Goal: Communication & Community: Answer question/provide support

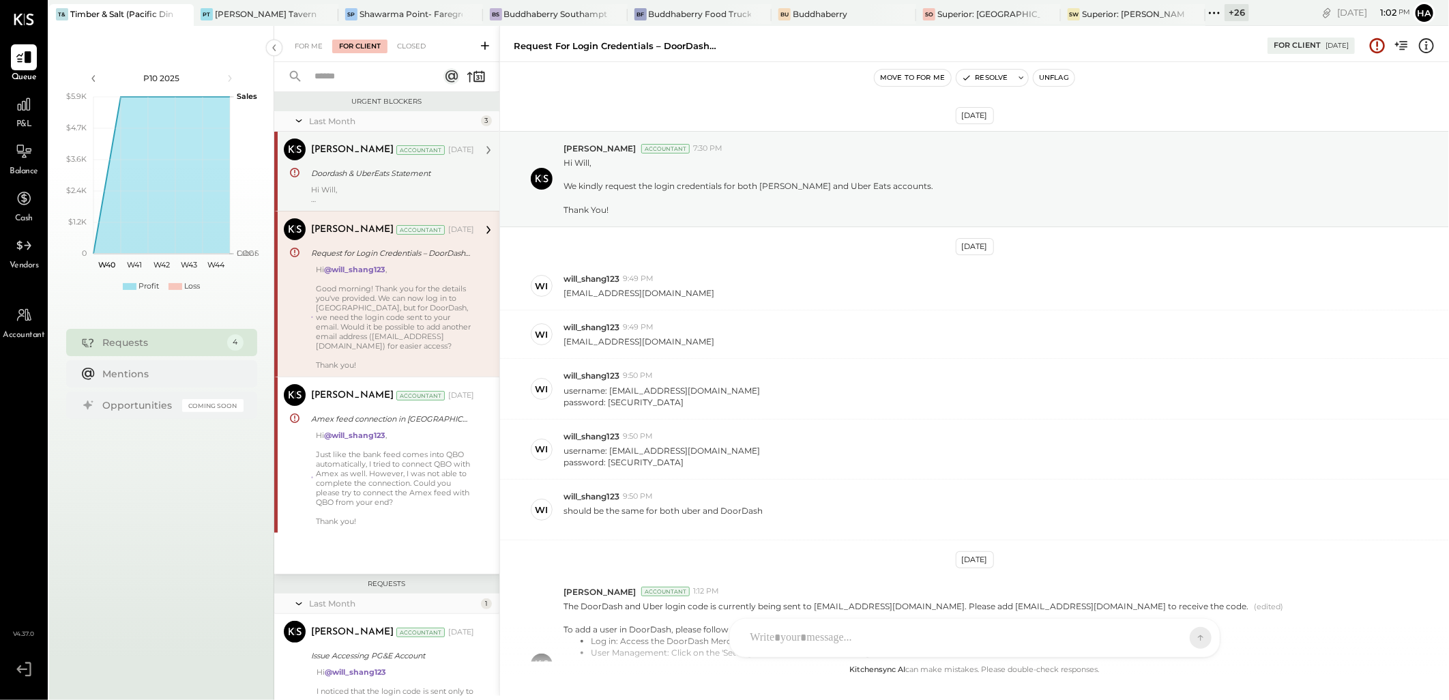
scroll to position [780, 0]
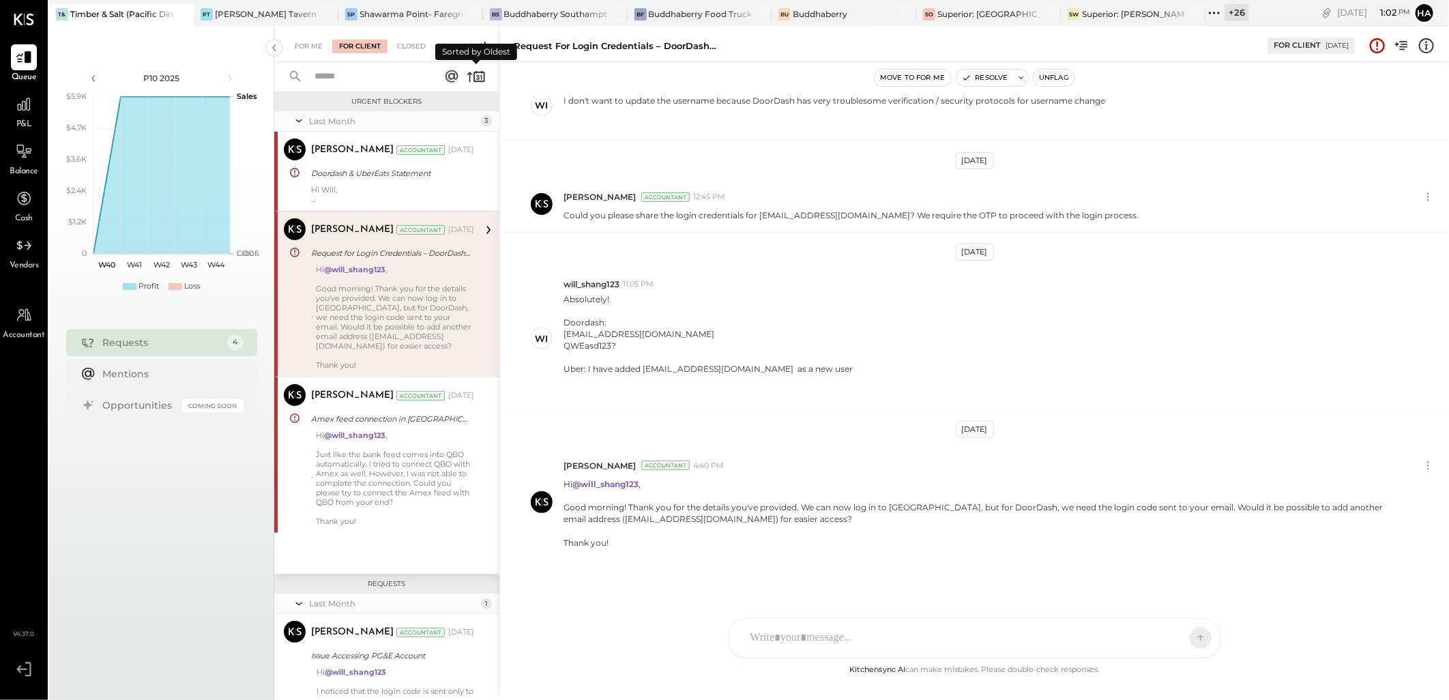
click at [468, 78] on icon at bounding box center [476, 76] width 19 height 19
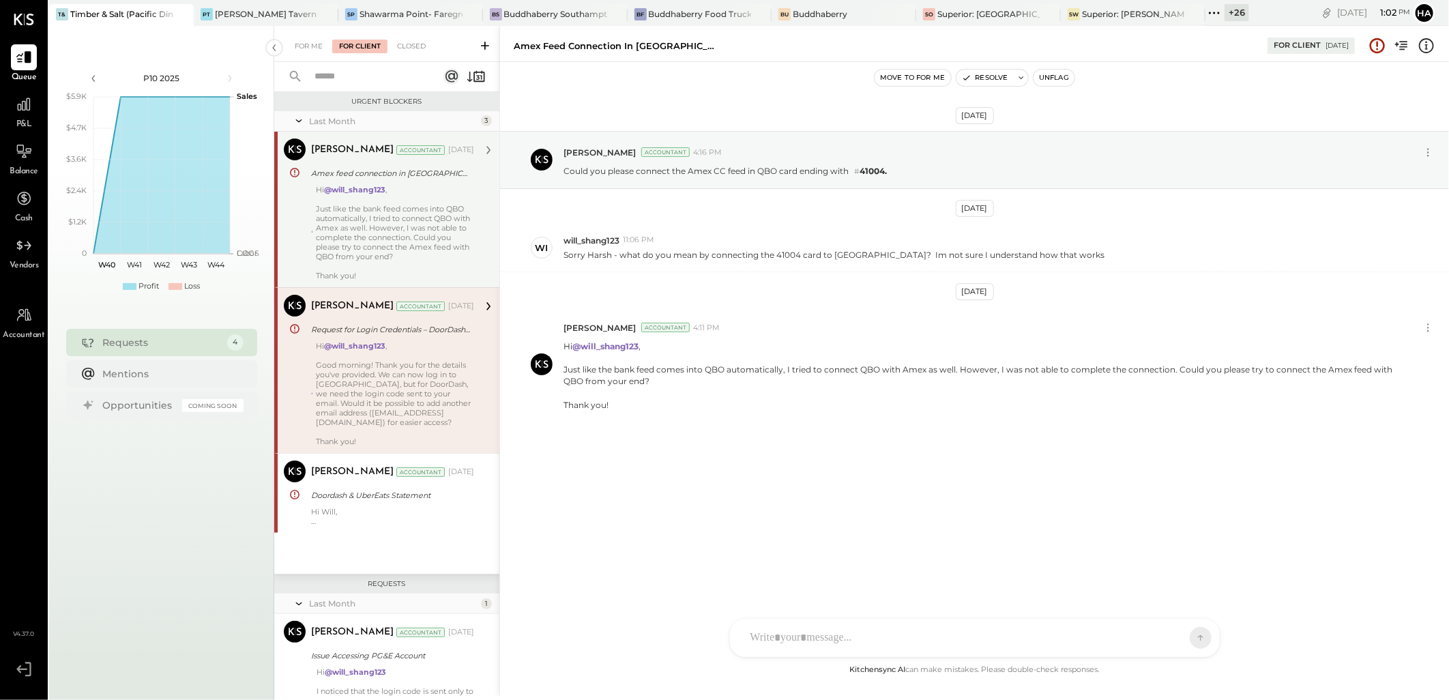
click at [428, 207] on div "Just like the bank feed comes into QBO automatically, I tried to connect QBO wi…" at bounding box center [395, 232] width 158 height 57
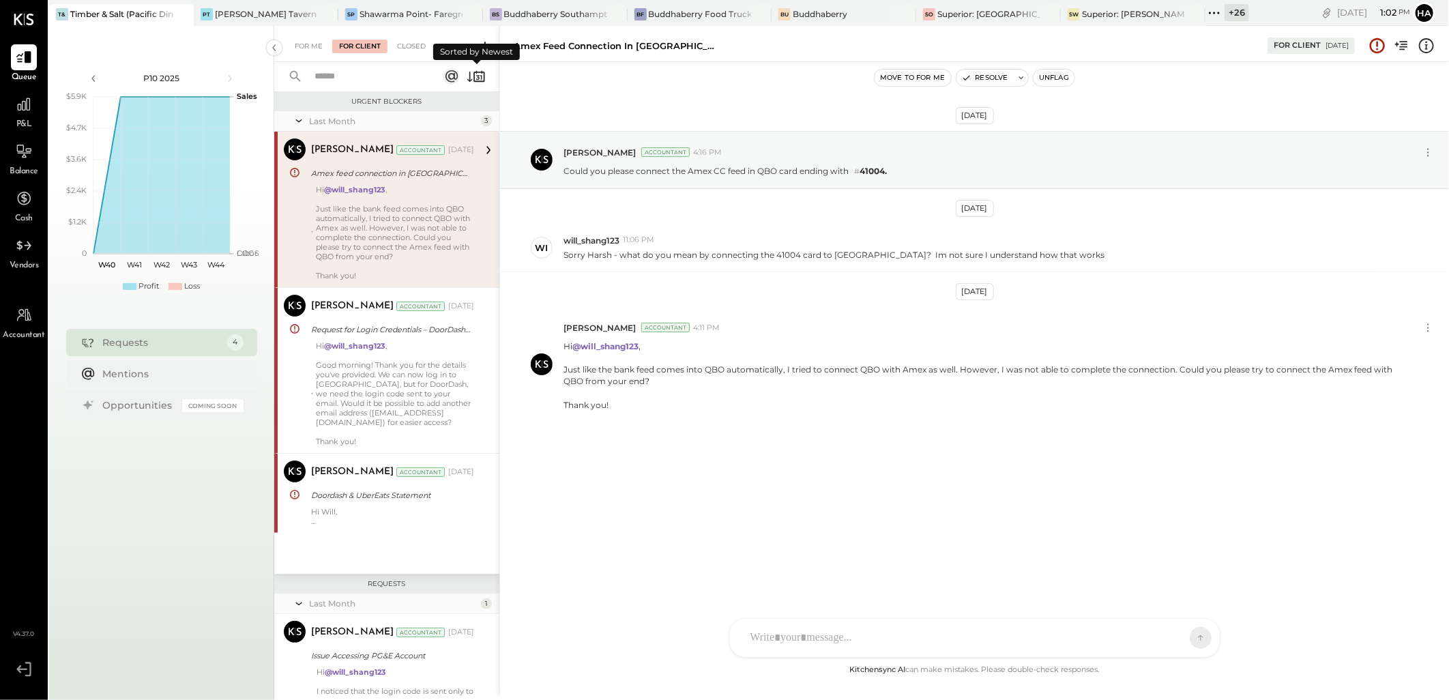
click at [469, 72] on icon at bounding box center [469, 77] width 5 height 10
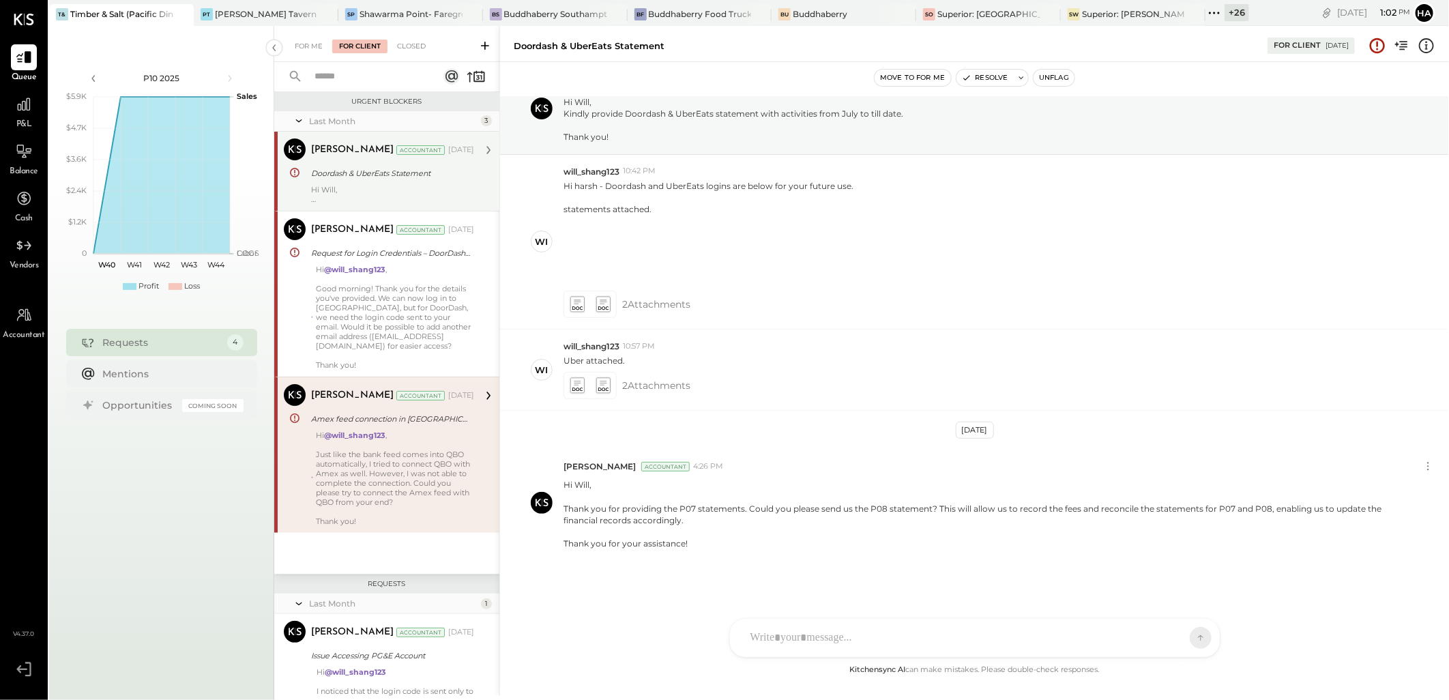
click at [458, 167] on div "Doordash & UberEats Statement" at bounding box center [390, 174] width 159 height 14
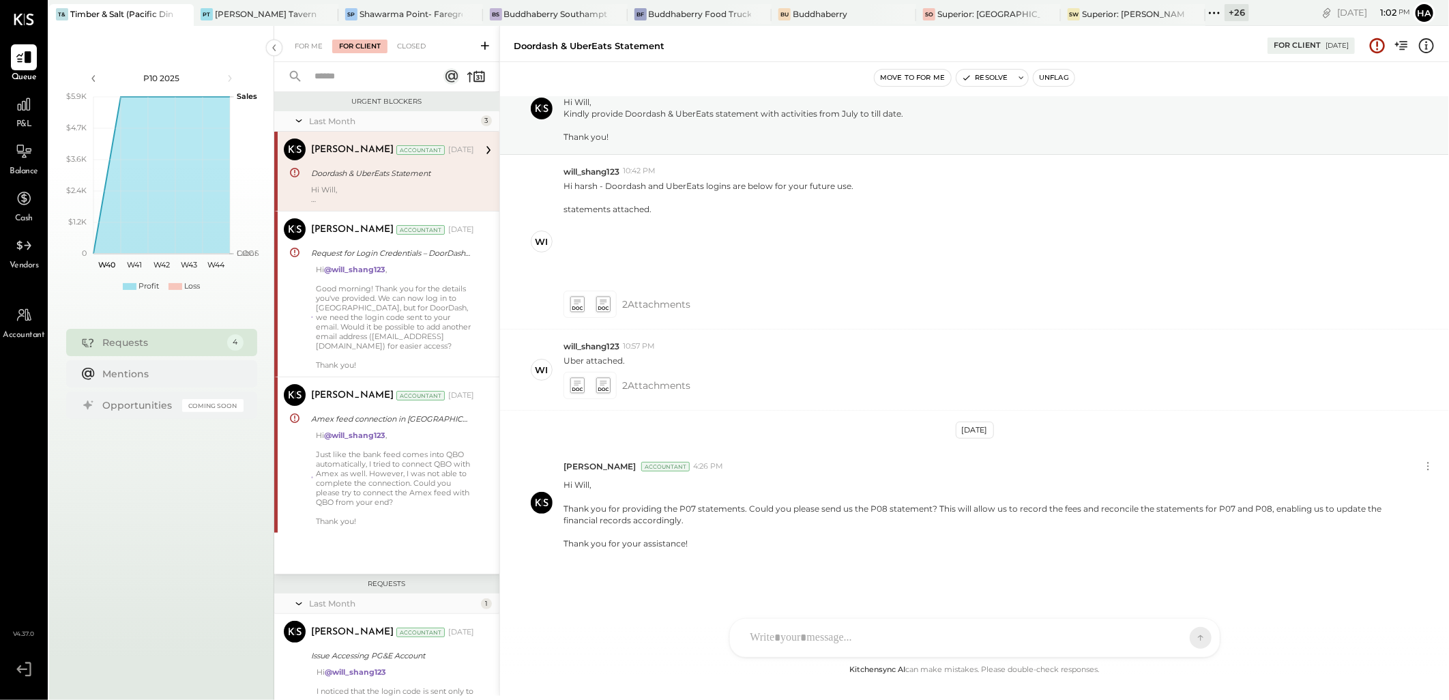
click at [464, 76] on div at bounding box center [465, 76] width 42 height 19
click at [469, 75] on icon at bounding box center [476, 76] width 19 height 19
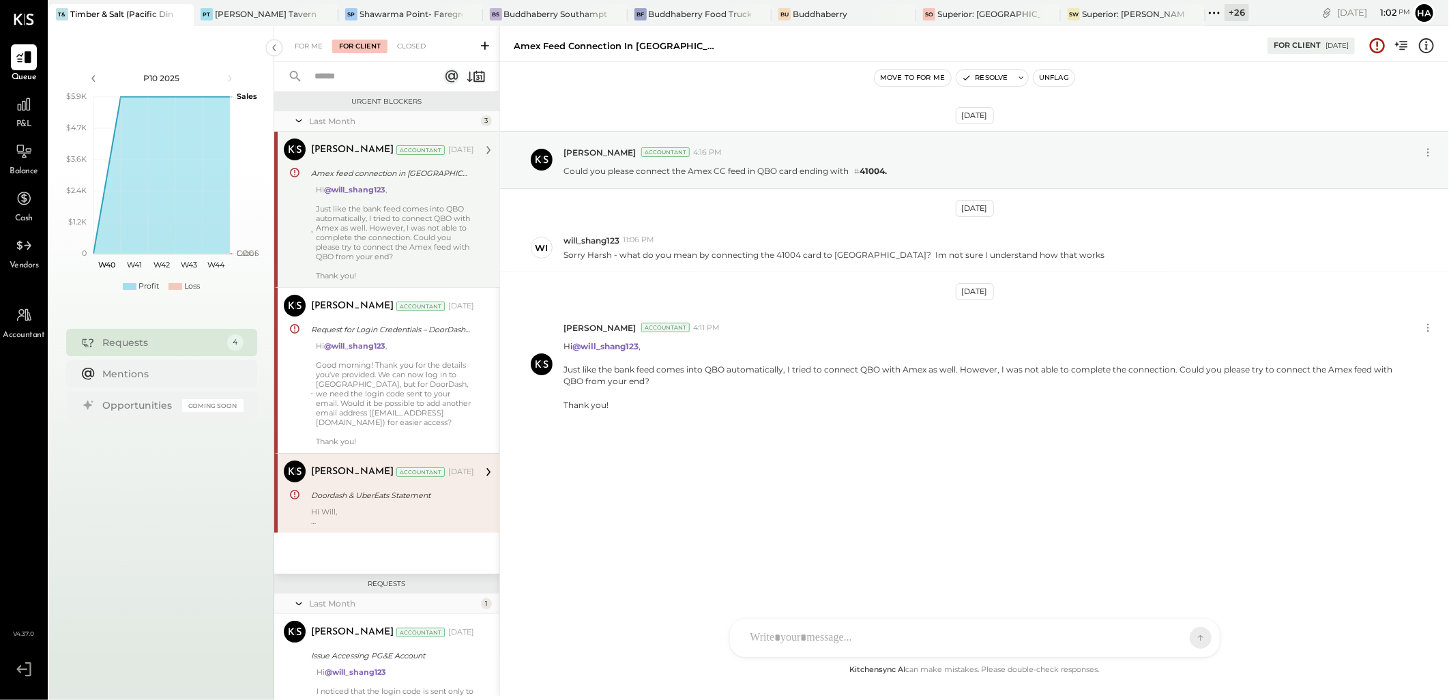
click at [381, 220] on div "Just like the bank feed comes into QBO automatically, I tried to connect QBO wi…" at bounding box center [395, 232] width 158 height 57
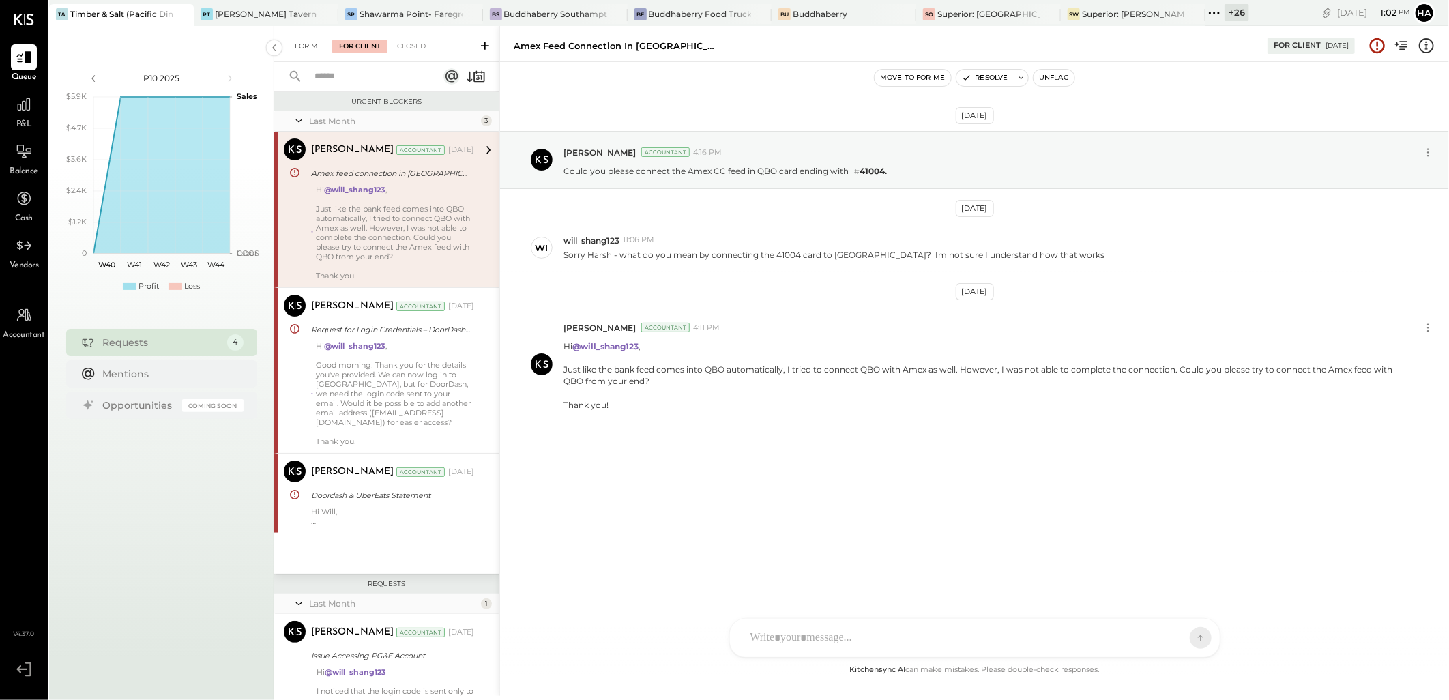
click at [306, 43] on div "For Me" at bounding box center [309, 47] width 42 height 14
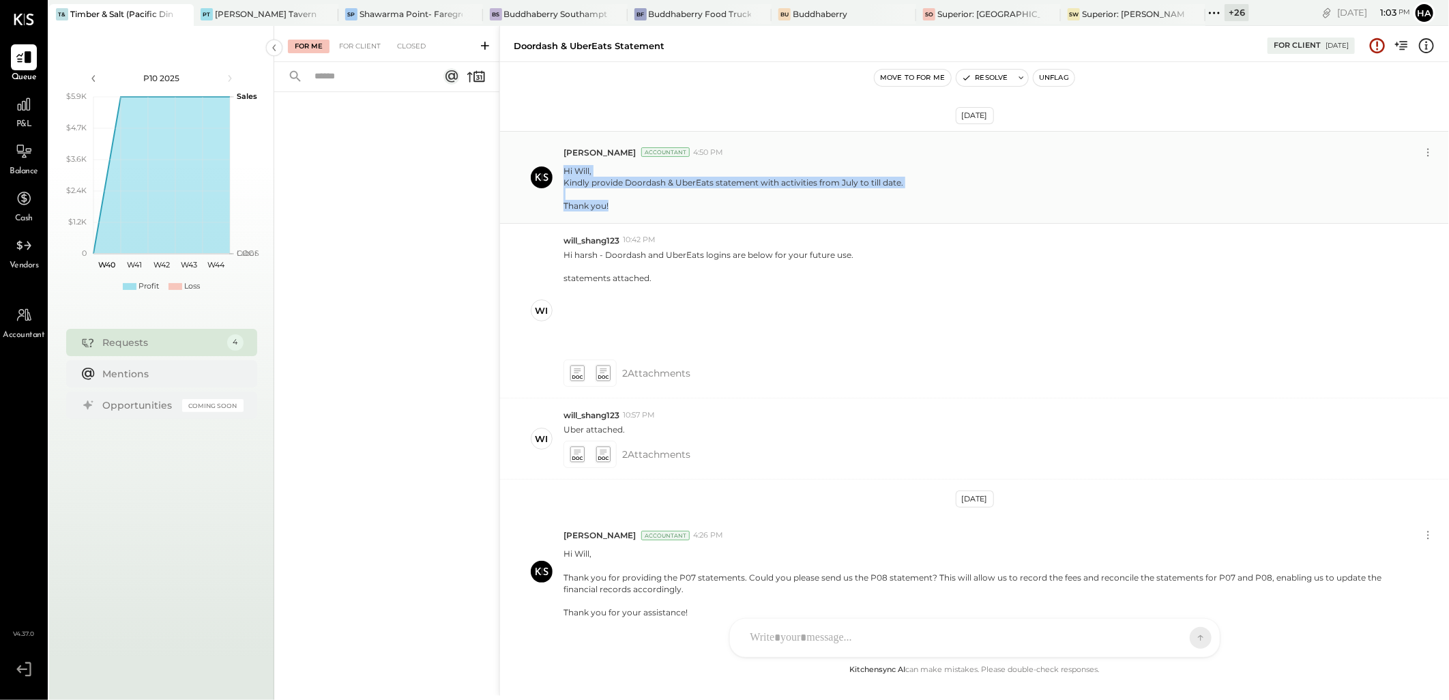
drag, startPoint x: 563, startPoint y: 168, endPoint x: 622, endPoint y: 210, distance: 72.9
click at [622, 210] on p "Hi Will, Kindly provide Doordash & UberEats statement with activities from July…" at bounding box center [734, 188] width 340 height 47
copy p "Hi Will, Kindly provide Doordash & UberEats statement with activities from July…"
click at [356, 48] on div "For Client" at bounding box center [359, 47] width 55 height 14
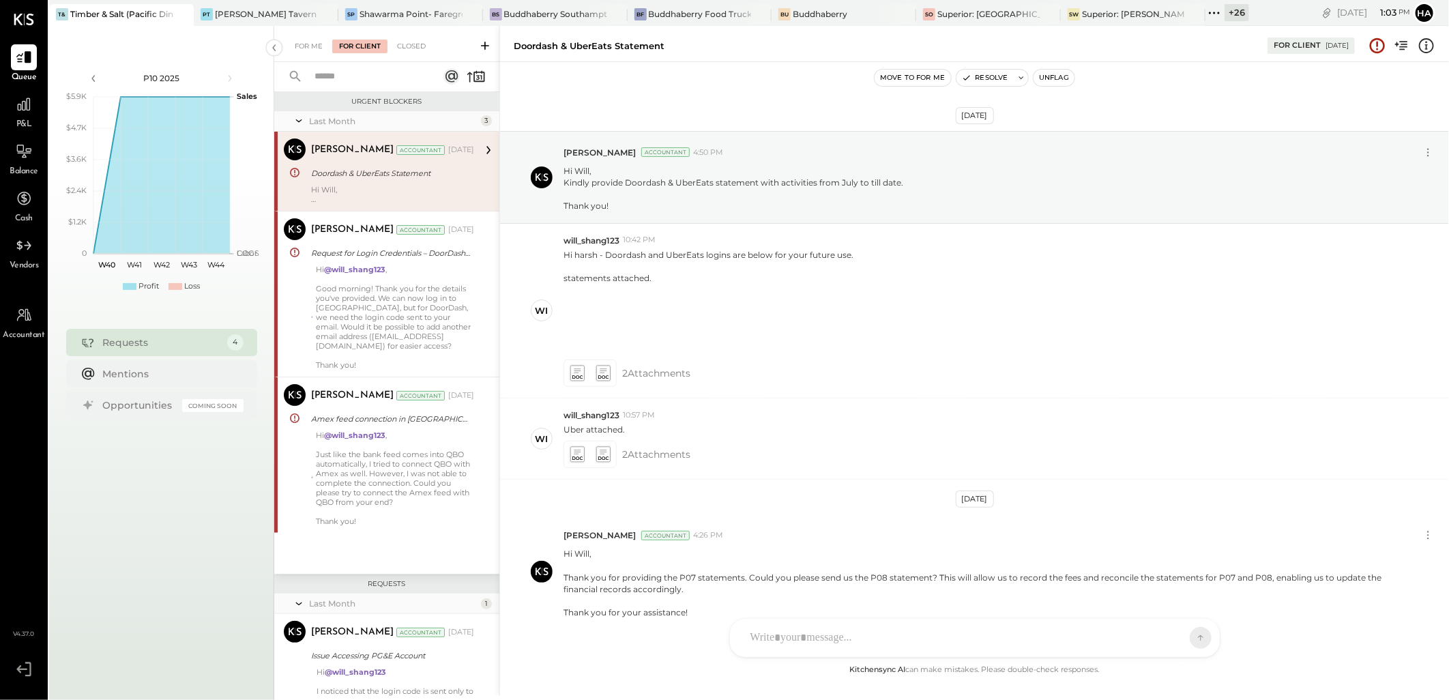
click at [392, 168] on div "Doordash & UberEats Statement" at bounding box center [390, 174] width 159 height 14
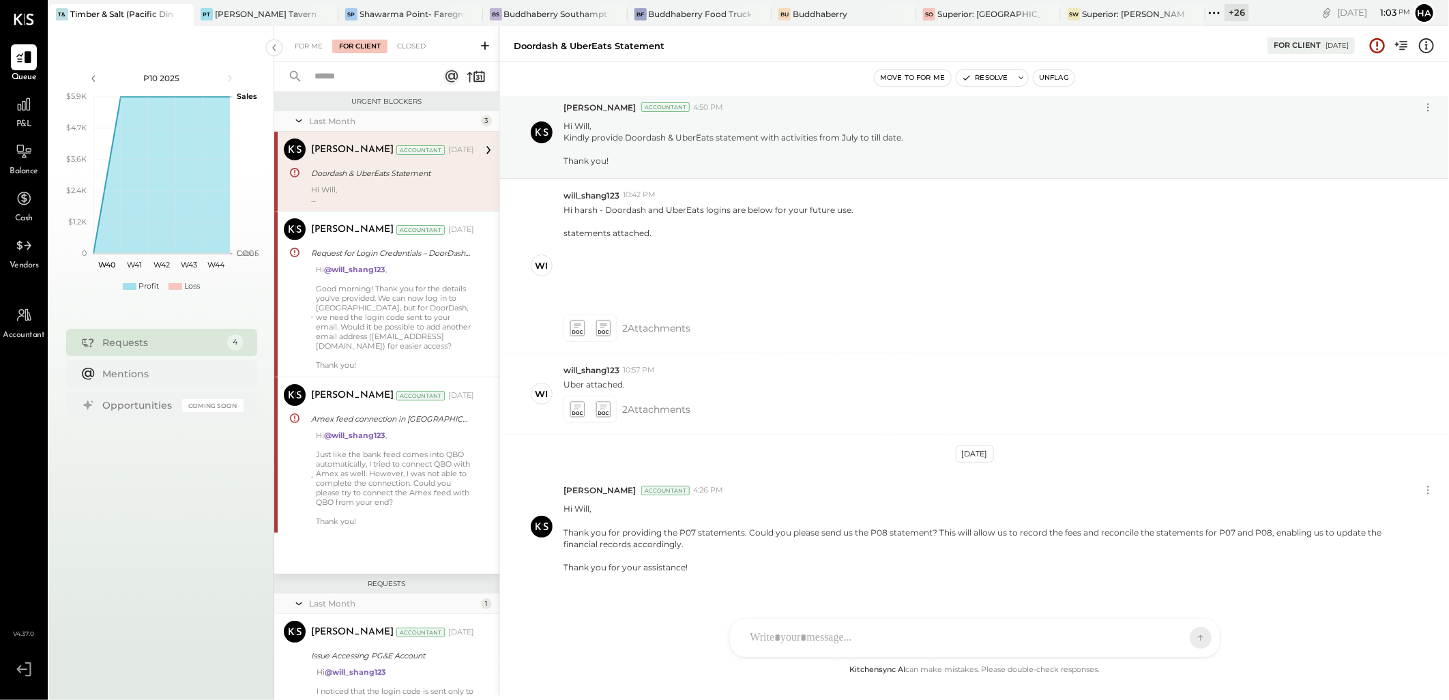
scroll to position [69, 0]
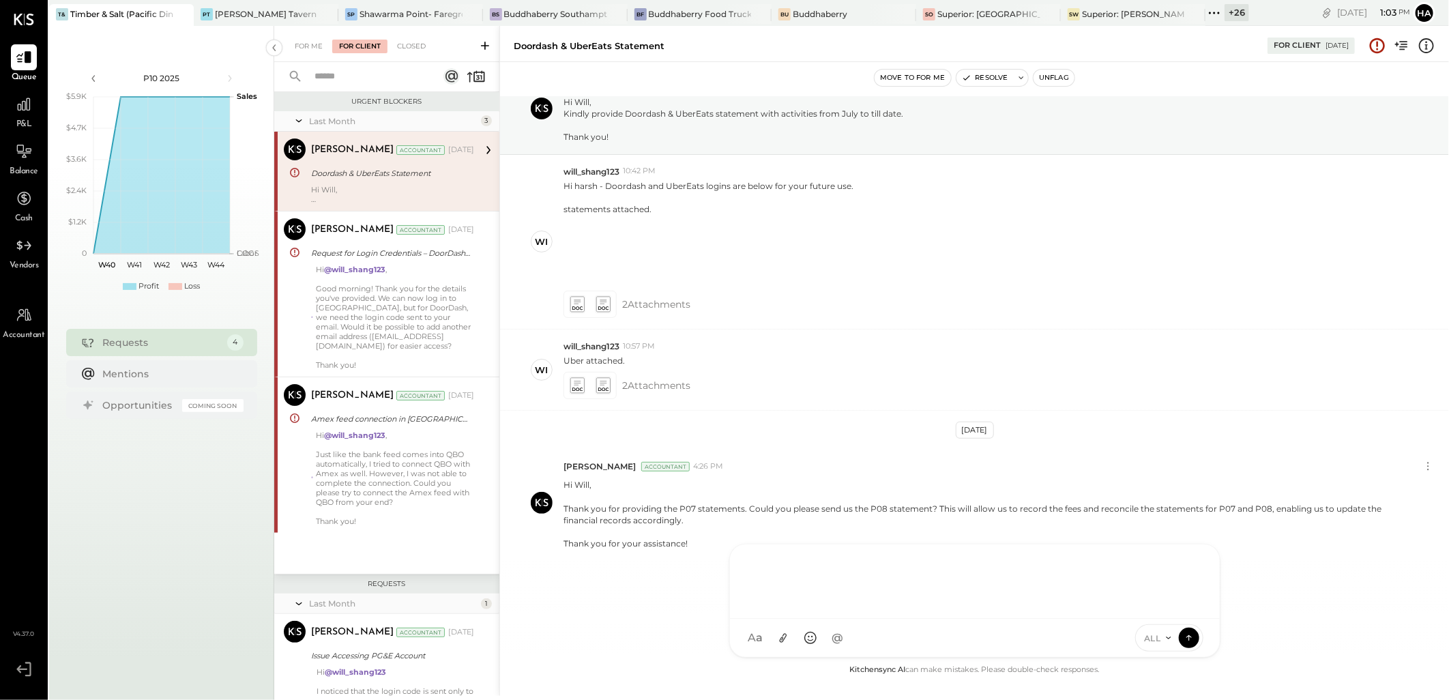
click at [796, 607] on div at bounding box center [975, 580] width 463 height 55
paste div
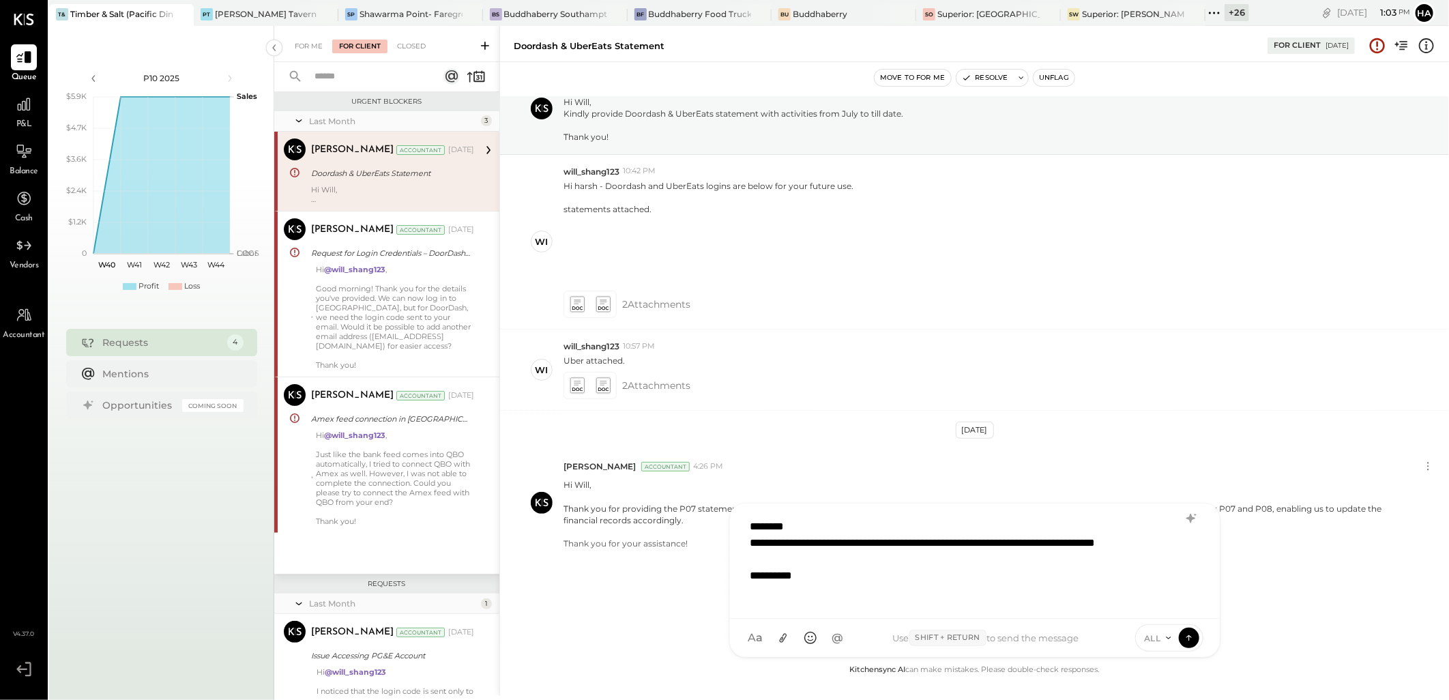
click at [1156, 543] on div "**********" at bounding box center [975, 560] width 463 height 96
click at [1088, 543] on div "**********" at bounding box center [975, 560] width 463 height 96
click at [819, 529] on div "**********" at bounding box center [975, 560] width 463 height 96
type input "****"
click at [854, 570] on span "will_shang123" at bounding box center [861, 575] width 107 height 13
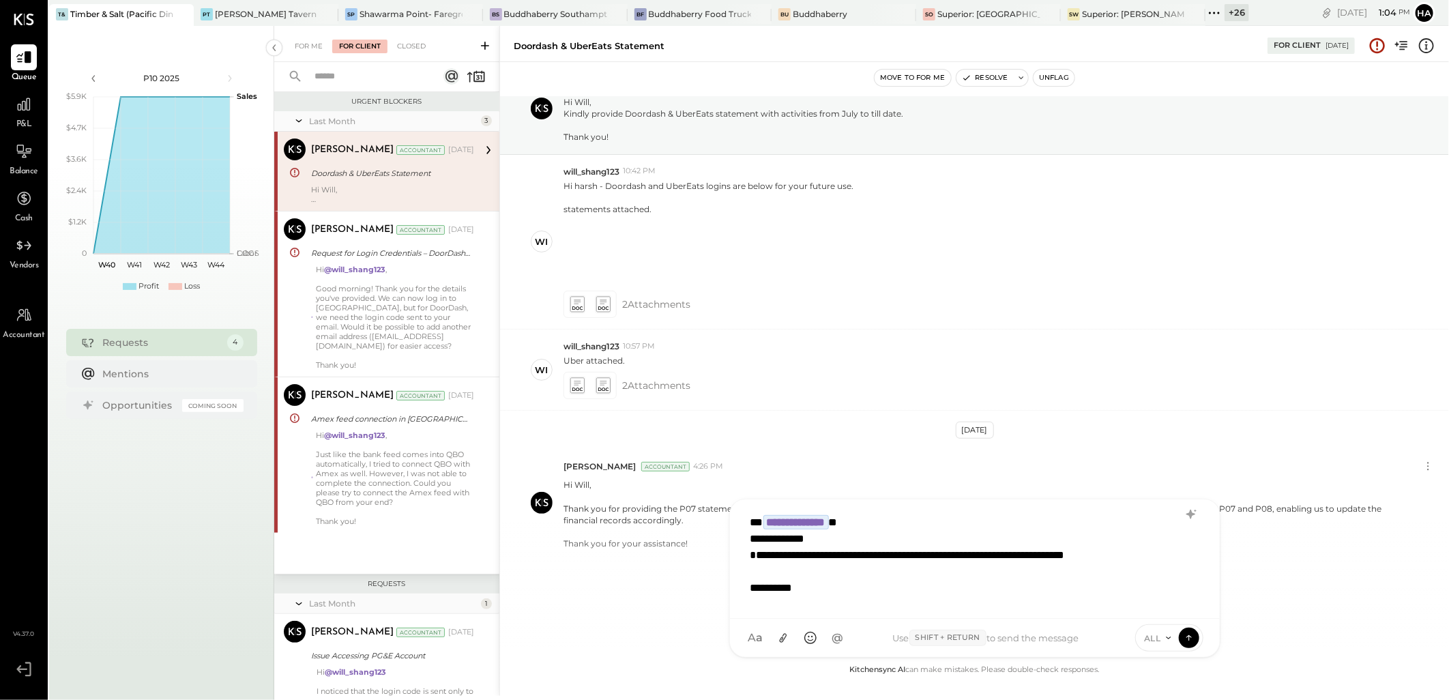
scroll to position [2, 0]
click at [800, 594] on div "**********" at bounding box center [958, 586] width 414 height 82
click at [1188, 633] on icon at bounding box center [1189, 638] width 12 height 14
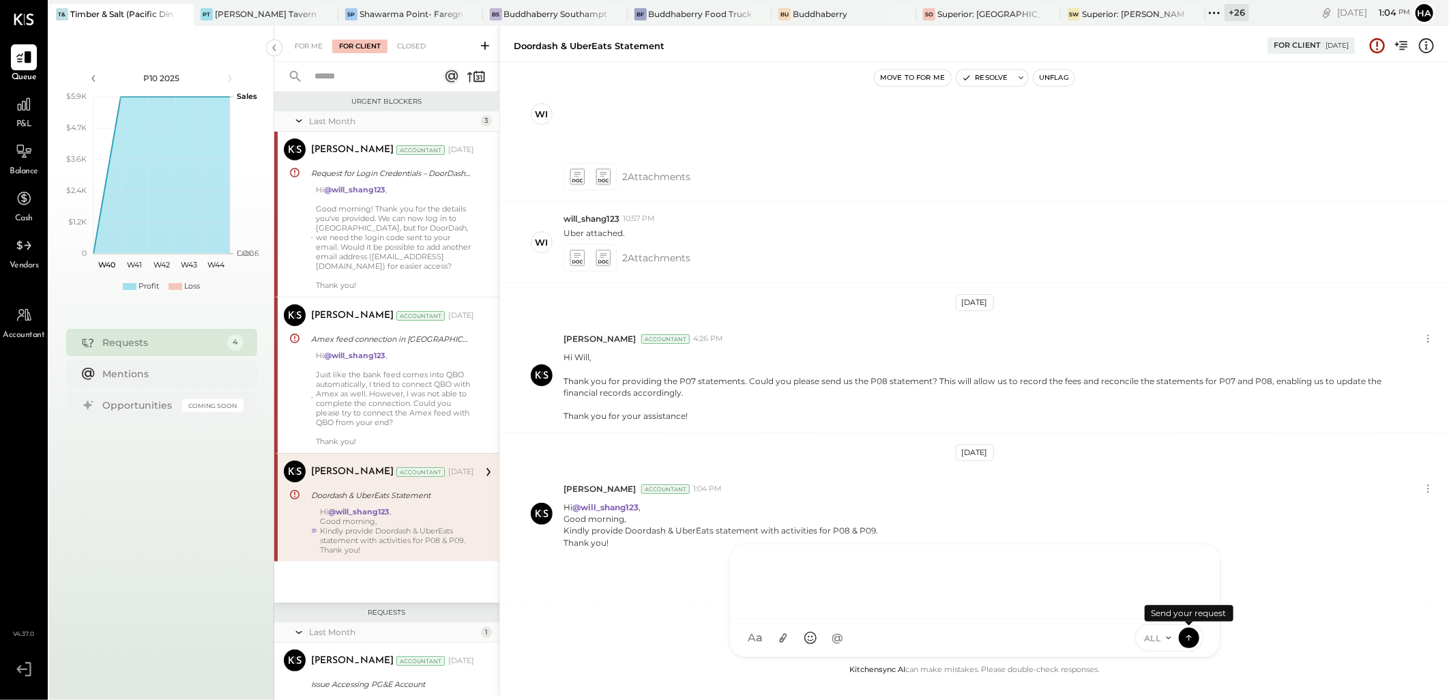
scroll to position [93, 0]
